Goal: Navigation & Orientation: Find specific page/section

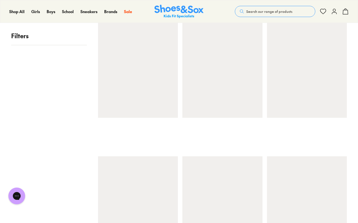
scroll to position [118, 0]
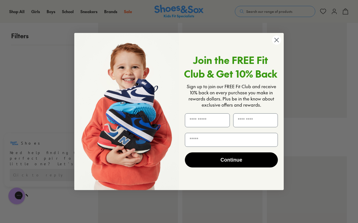
click at [278, 40] on circle "Close dialog" at bounding box center [276, 39] width 9 height 9
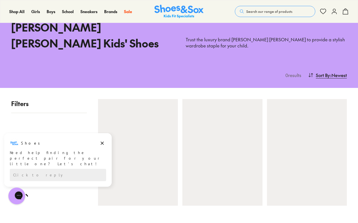
scroll to position [34, 0]
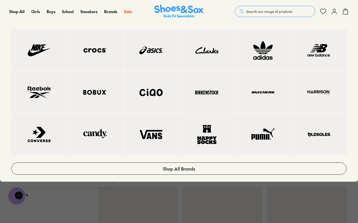
scroll to position [88, 0]
click at [112, 11] on span "Brands" at bounding box center [110, 12] width 13 height 6
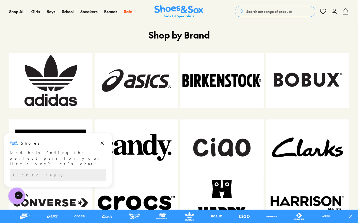
scroll to position [253, 0]
